Goal: Book appointment/travel/reservation

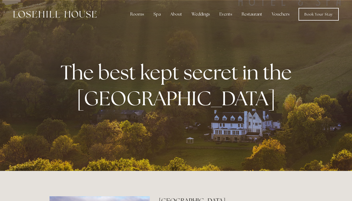
click at [157, 16] on div "Spa" at bounding box center [157, 14] width 16 height 11
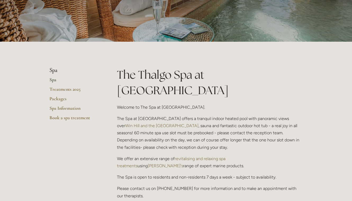
scroll to position [70, 0]
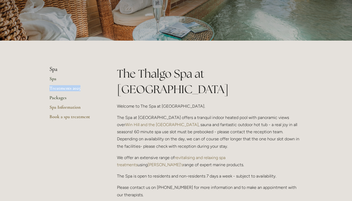
click at [60, 98] on link "Packages" at bounding box center [74, 100] width 50 height 10
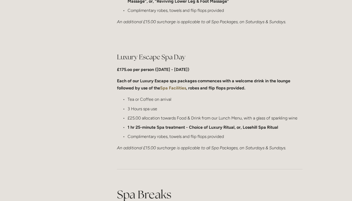
scroll to position [508, 0]
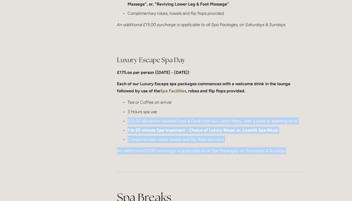
drag, startPoint x: 289, startPoint y: 150, endPoint x: 165, endPoint y: 110, distance: 130.1
click at [165, 110] on div "Luxury Escape Spa Day £175.oo per person (Monday - Friday) Each of our Luxury E…" at bounding box center [209, 105] width 185 height 99
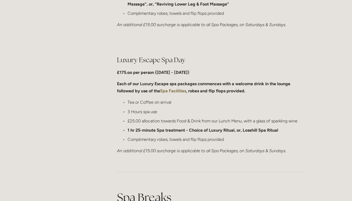
click at [179, 108] on p "3 Hours spa use" at bounding box center [214, 111] width 175 height 7
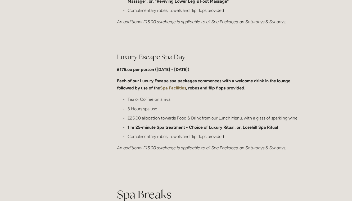
scroll to position [505, 0]
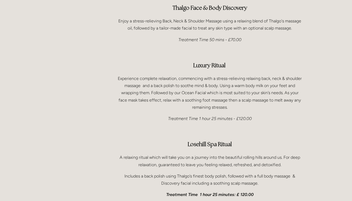
scroll to position [794, 0]
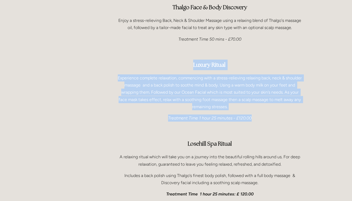
drag, startPoint x: 253, startPoint y: 99, endPoint x: 193, endPoint y: 48, distance: 79.1
click at [193, 48] on div "Face & Body Treatments Thalgo Face & Body Discovery Enjoy a stress-relieving Ba…" at bounding box center [209, 82] width 185 height 231
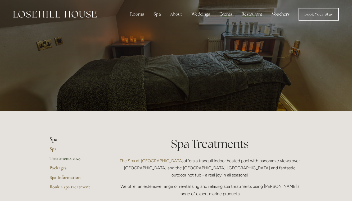
scroll to position [0, 0]
click at [307, 17] on link "Book Your Stay" at bounding box center [318, 14] width 40 height 13
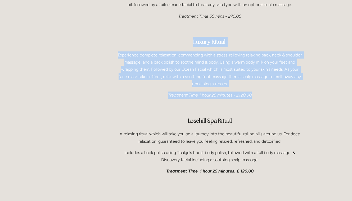
scroll to position [809, 0]
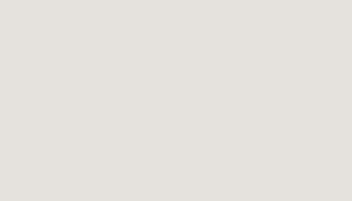
scroll to position [67, 0]
